Goal: Task Accomplishment & Management: Use online tool/utility

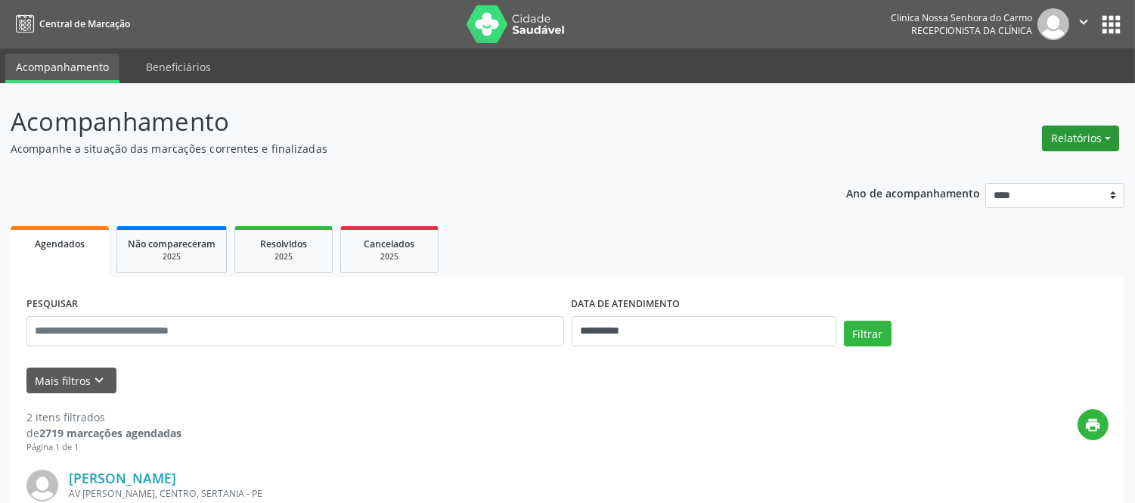
click at [1104, 132] on button "Relatórios" at bounding box center [1080, 138] width 77 height 26
click at [1011, 169] on link "Agendamentos" at bounding box center [1037, 169] width 163 height 21
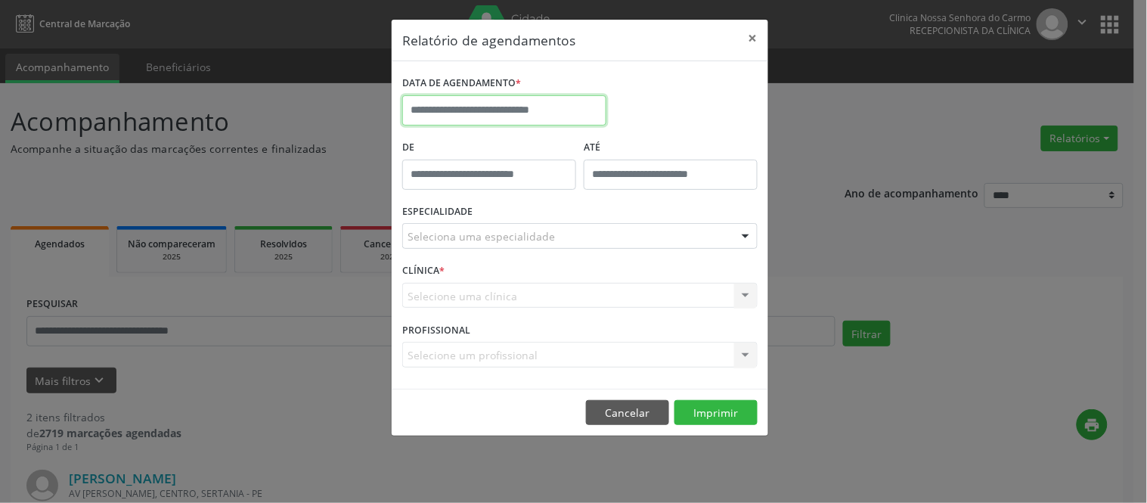
click at [539, 109] on input "text" at bounding box center [504, 110] width 204 height 30
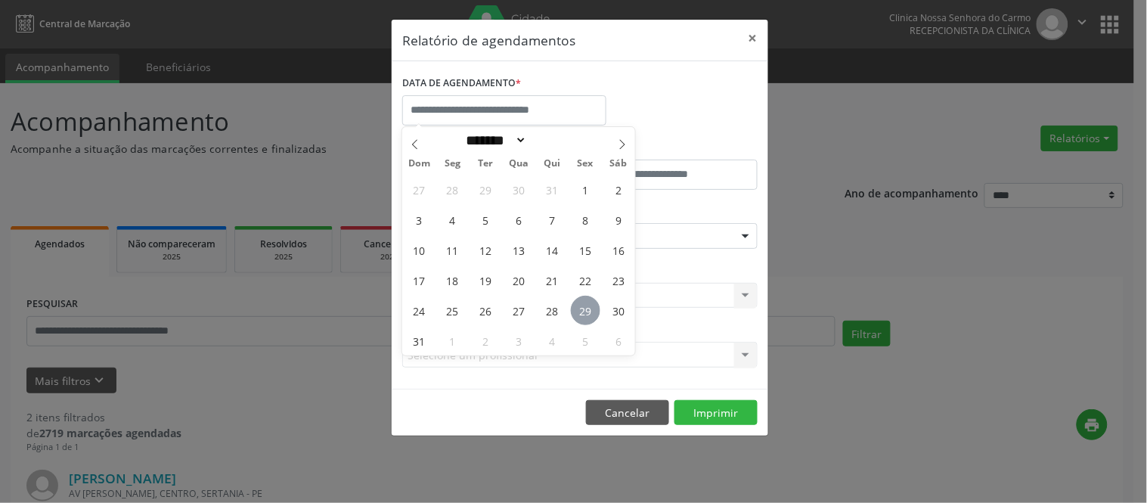
click at [591, 310] on span "29" at bounding box center [585, 310] width 29 height 29
type input "**********"
click at [577, 304] on span "29" at bounding box center [585, 310] width 29 height 29
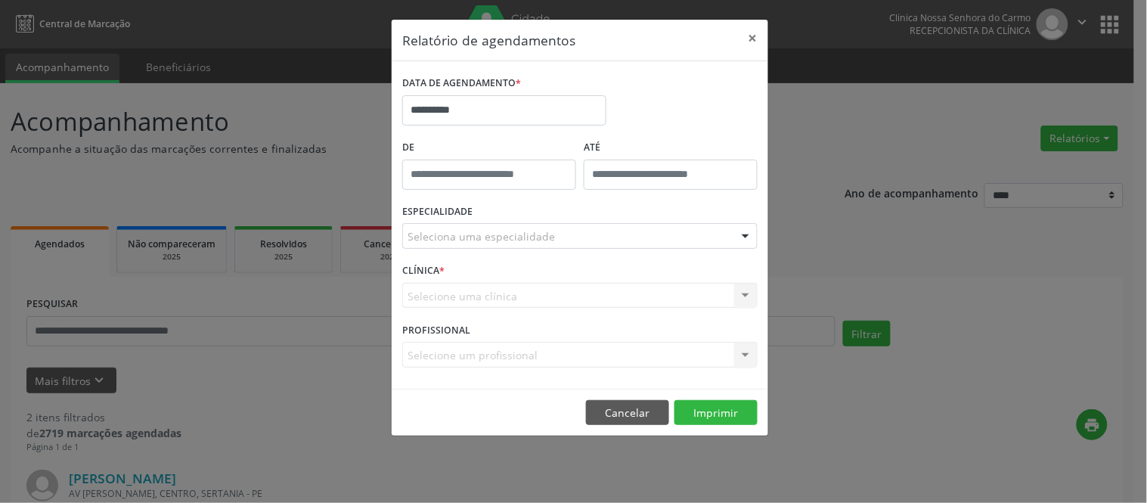
click at [577, 303] on div "Selecione uma clínica Nenhum resultado encontrado para: " " Não há nenhuma opçã…" at bounding box center [579, 296] width 355 height 26
click at [743, 229] on div at bounding box center [745, 237] width 23 height 26
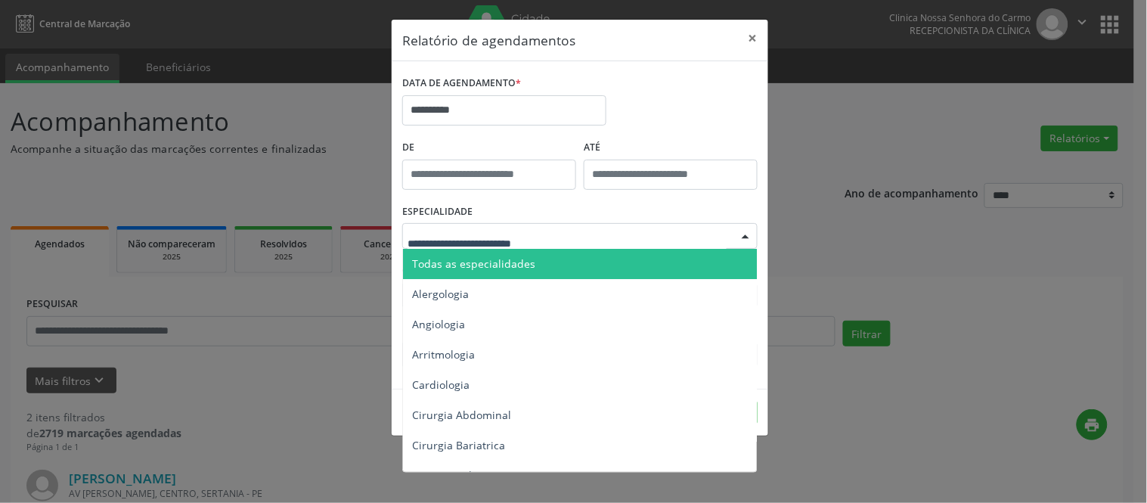
click at [484, 267] on span "Todas as especialidades" at bounding box center [473, 263] width 123 height 14
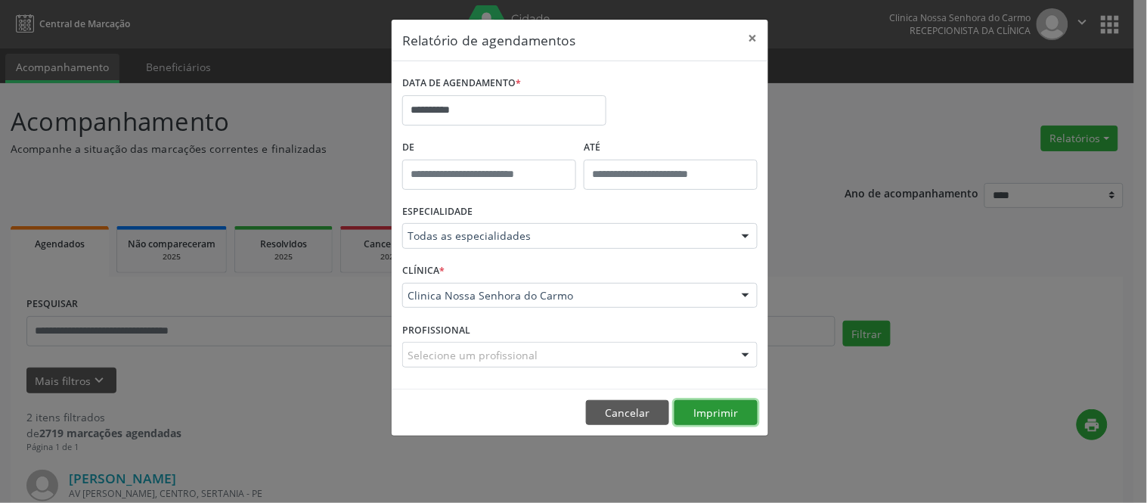
click at [722, 411] on button "Imprimir" at bounding box center [715, 413] width 83 height 26
